Goal: Check status: Check status

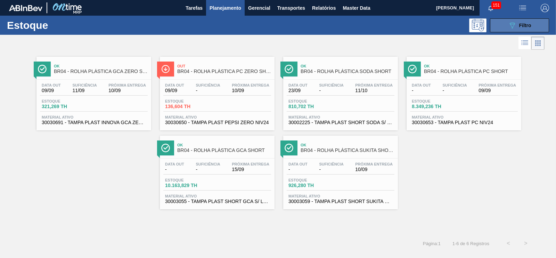
click at [519, 25] on span "Filtro" at bounding box center [525, 26] width 12 height 6
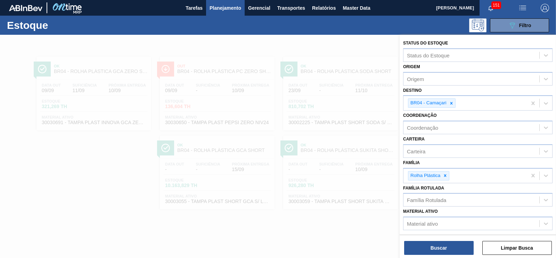
drag, startPoint x: 449, startPoint y: 240, endPoint x: 443, endPoint y: 238, distance: 6.1
click at [449, 241] on div "Buscar Limpar Busca" at bounding box center [478, 244] width 156 height 19
click at [108, 114] on div at bounding box center [278, 164] width 556 height 258
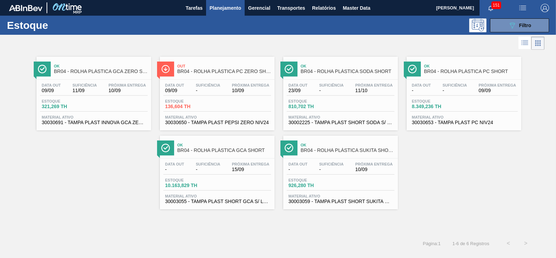
click at [115, 99] on div "Estoque 321,269 TH" at bounding box center [94, 105] width 108 height 13
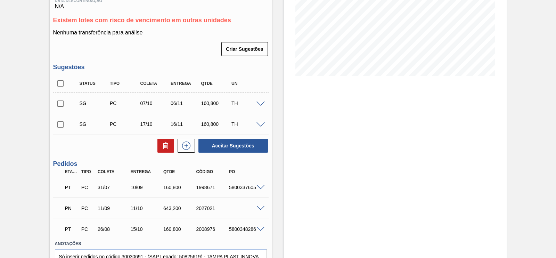
scroll to position [130, 0]
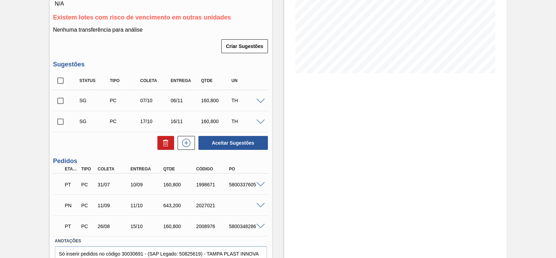
click at [256, 186] on span at bounding box center [260, 184] width 8 height 5
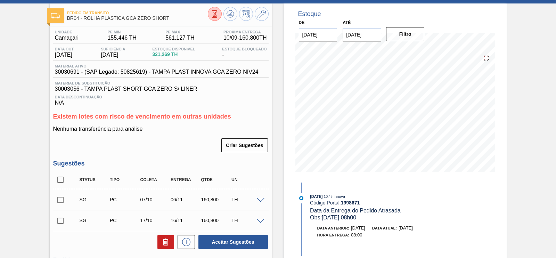
scroll to position [0, 0]
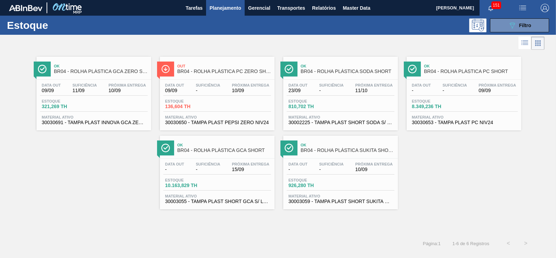
click at [127, 101] on div "Estoque 321,269 TH" at bounding box center [94, 105] width 108 height 13
click at [80, 111] on div "Estoque 321,269 TH" at bounding box center [94, 105] width 108 height 13
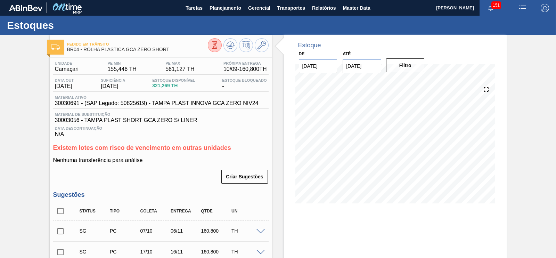
drag, startPoint x: 548, startPoint y: 95, endPoint x: 406, endPoint y: 41, distance: 151.3
click at [548, 95] on div "Pedido em Trânsito BR04 - ROLHA PLÁSTICA GCA ZERO SHORT Unidade Camaçari PE MIN…" at bounding box center [278, 229] width 556 height 389
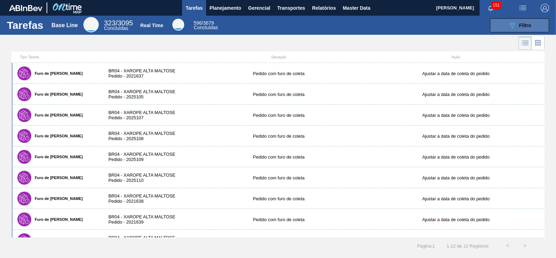
click at [391, 24] on div "089F7B8B-B2A5-4AFE-B5C0-19BA573D28AC Filtro" at bounding box center [519, 25] width 23 height 8
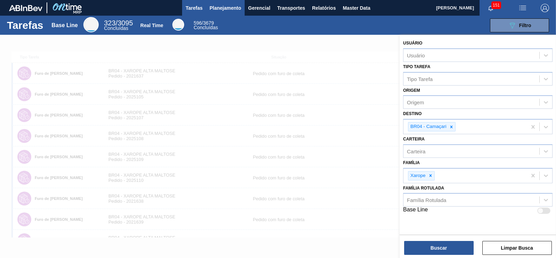
click at [224, 3] on button "Planejamento" at bounding box center [225, 8] width 39 height 16
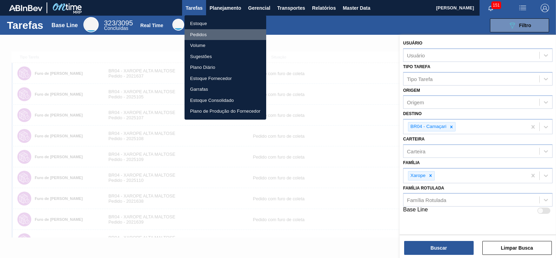
click at [211, 31] on li "Pedidos" at bounding box center [226, 34] width 82 height 11
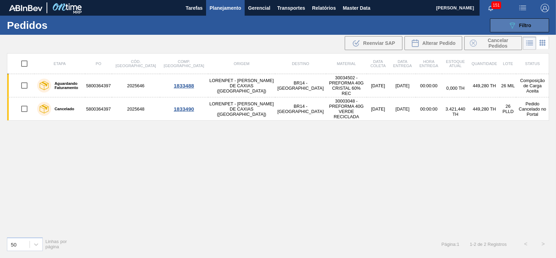
click at [391, 24] on button "089F7B8B-B2A5-4AFE-B5C0-19BA573D28AC Filtro" at bounding box center [519, 25] width 59 height 14
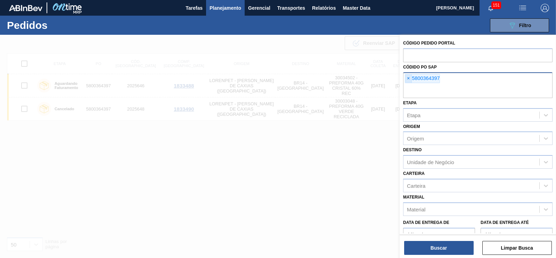
click at [391, 79] on span "×" at bounding box center [408, 78] width 7 height 8
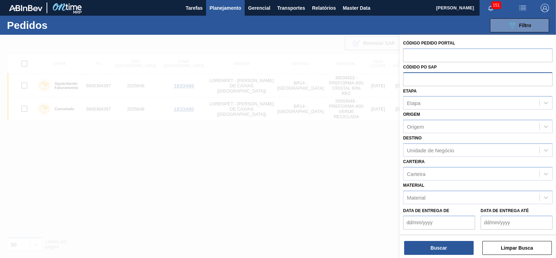
paste input "4501418854"
type input "4501418854"
click at [391, 241] on button "Buscar" at bounding box center [438, 248] width 69 height 14
